Goal: Task Accomplishment & Management: Manage account settings

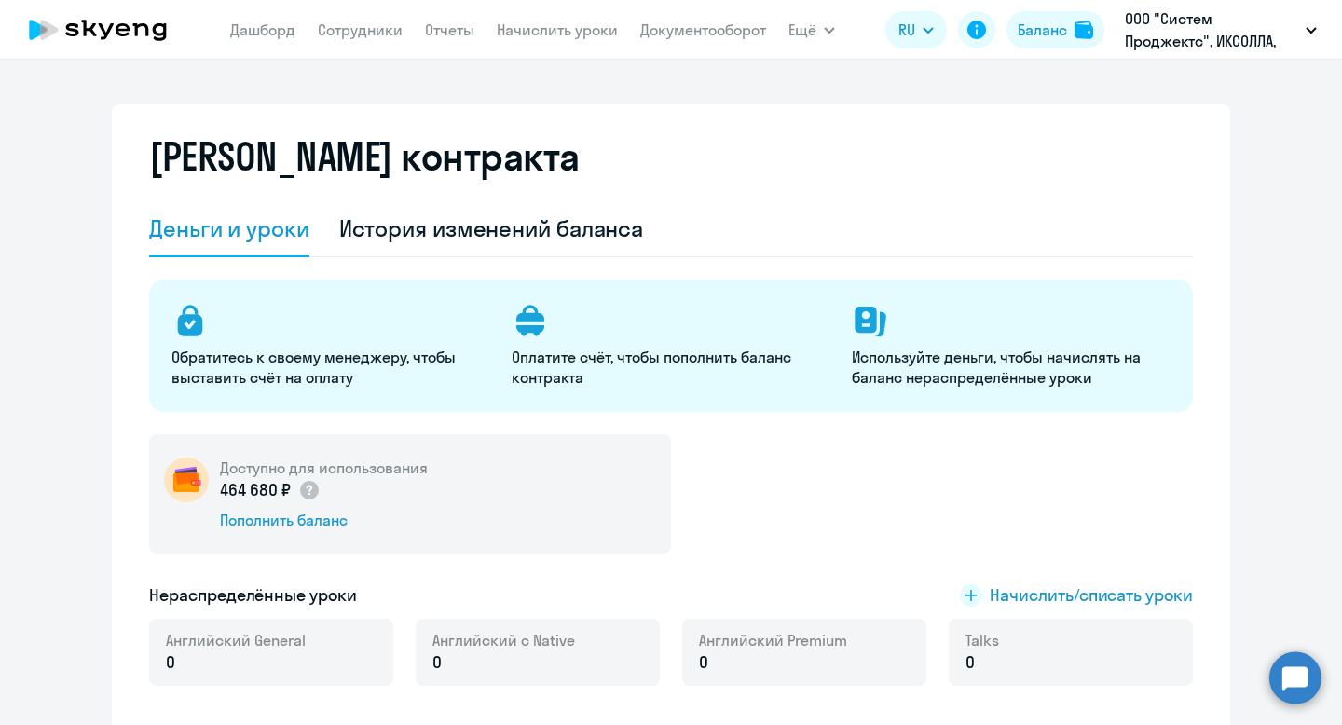
select select "english_adult_not_native_speaker"
click at [1064, 593] on span "Начислить/списать уроки" at bounding box center [1091, 596] width 203 height 24
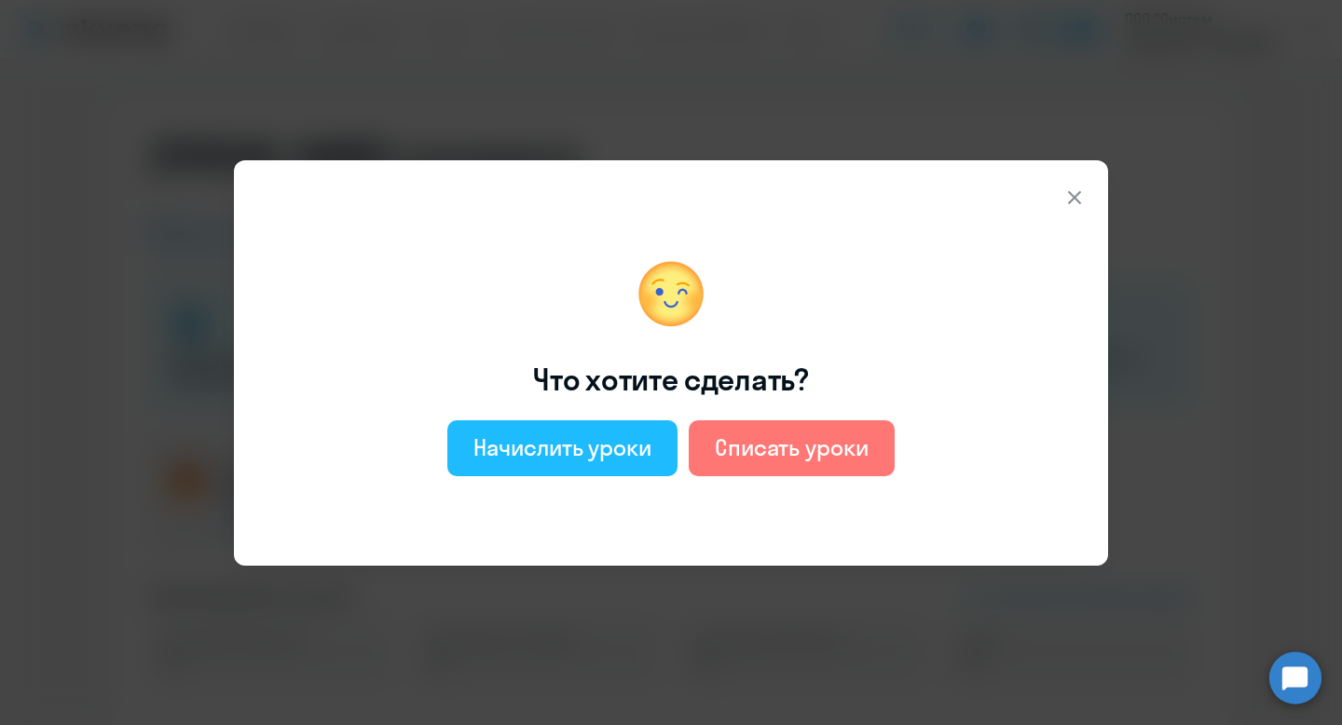
click at [514, 440] on div "Начислить уроки" at bounding box center [563, 448] width 178 height 30
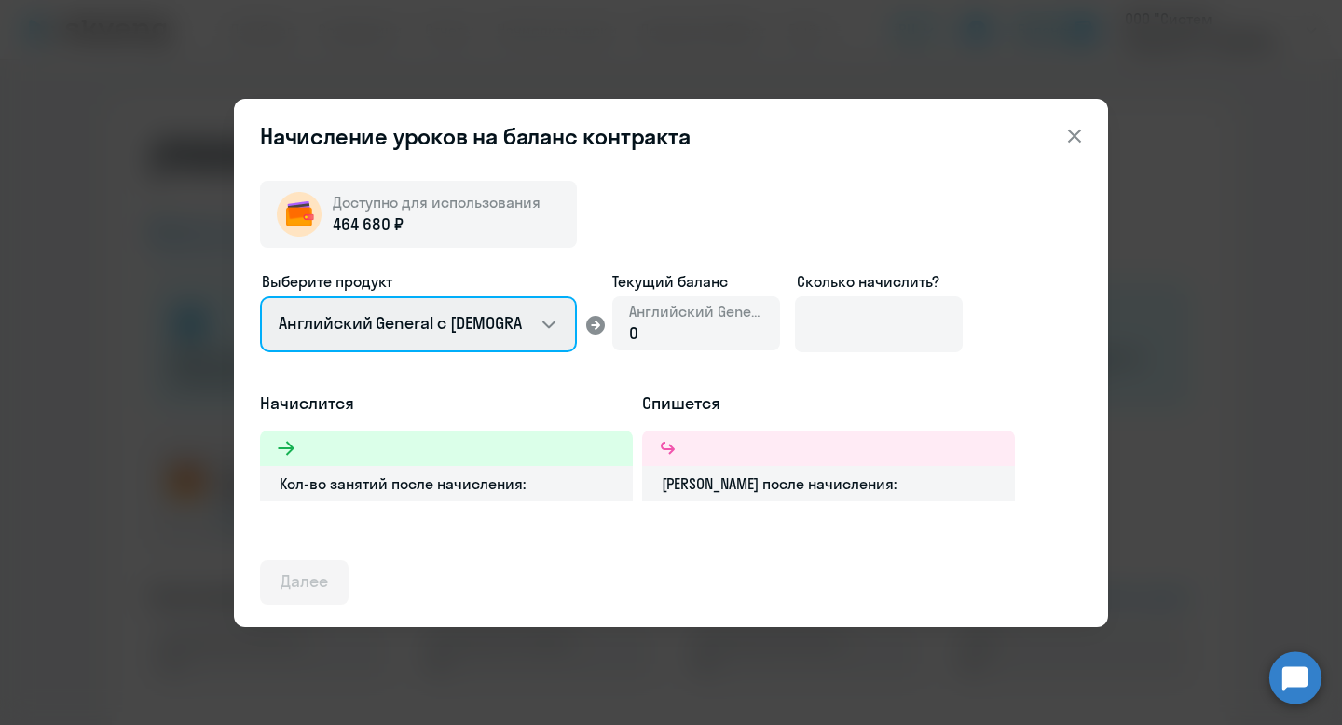
click at [460, 329] on select "Английский General с [DEMOGRAPHIC_DATA] преподавателем Английский General с [DE…" at bounding box center [418, 324] width 317 height 56
select select "english_adult_not_native_speaker_premium"
click at [260, 296] on select "Английский General с [DEMOGRAPHIC_DATA] преподавателем Английский General с [DE…" at bounding box center [418, 324] width 317 height 56
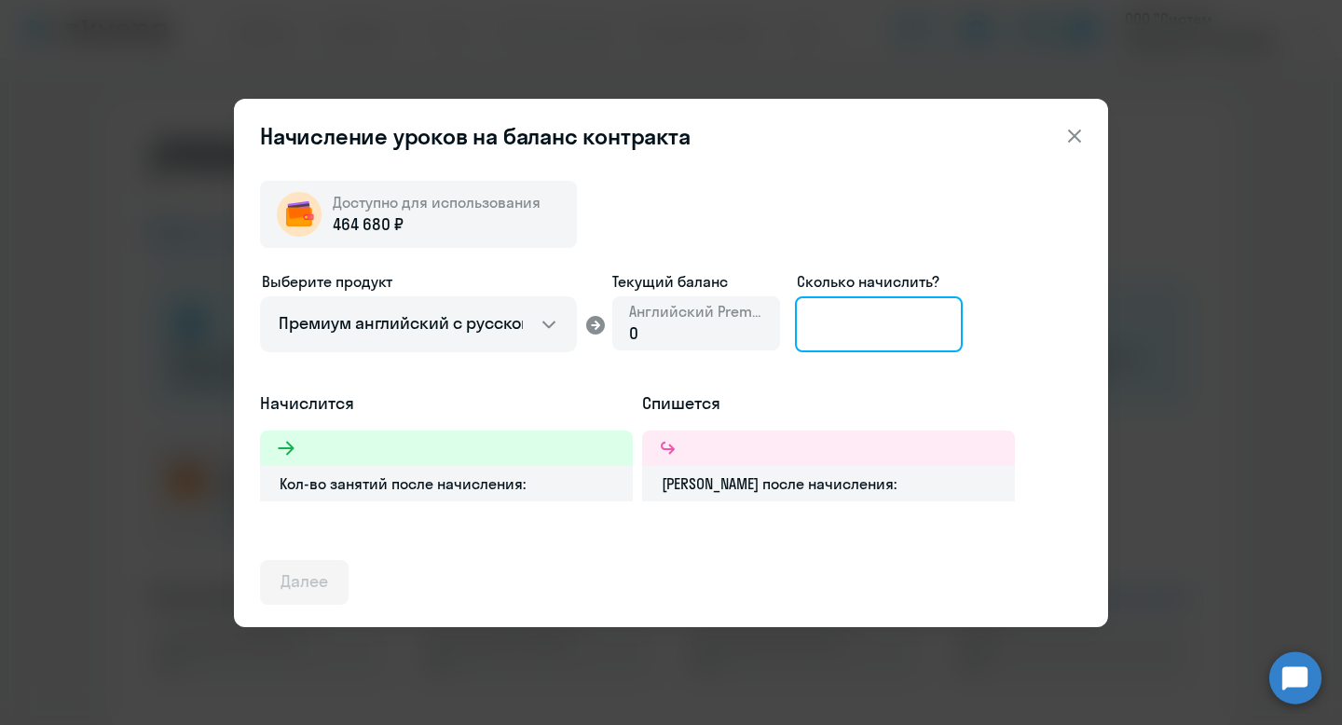
click at [828, 329] on input at bounding box center [879, 324] width 168 height 56
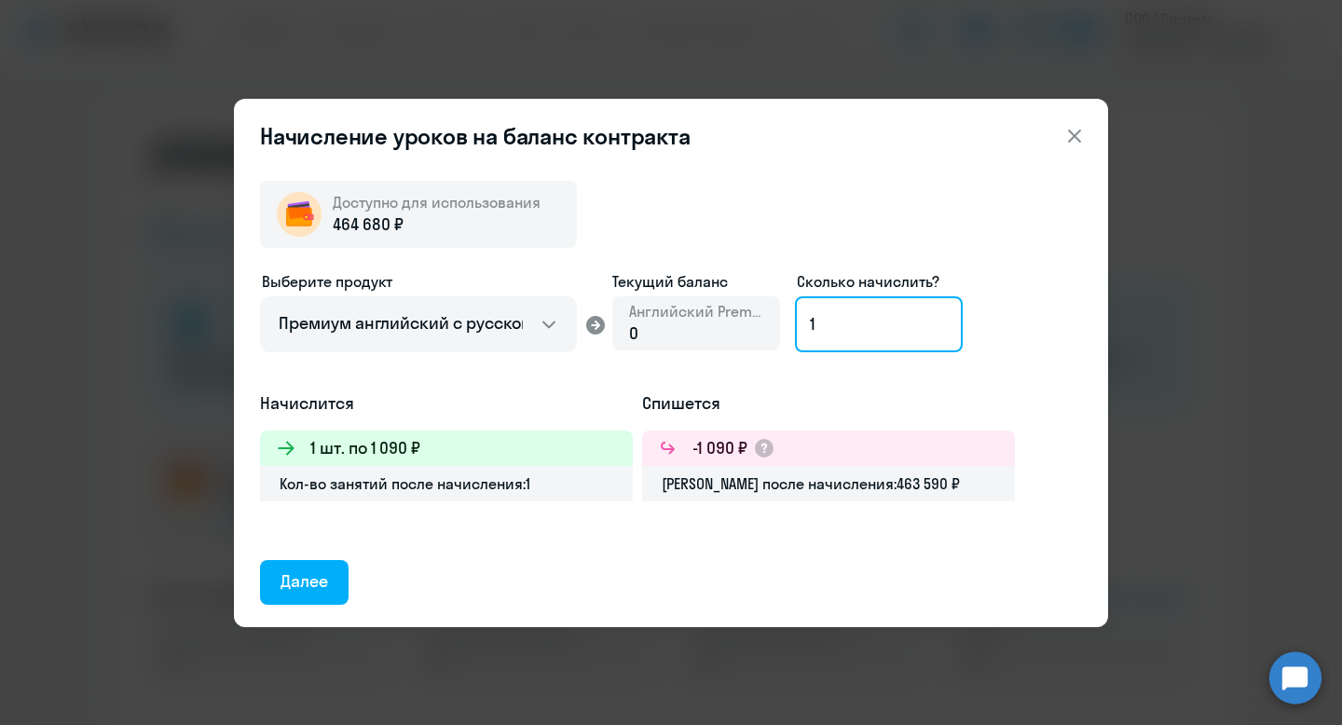
type input "1"
click at [1075, 130] on icon at bounding box center [1075, 136] width 22 height 22
